Goal: Task Accomplishment & Management: Complete application form

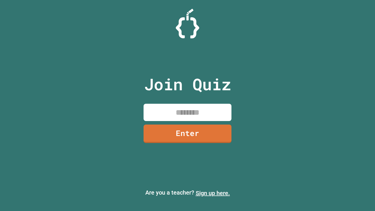
click at [213, 193] on link "Sign up here." at bounding box center [213, 193] width 34 height 7
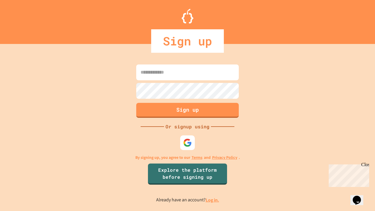
click at [213, 200] on link "Log in." at bounding box center [212, 200] width 13 height 6
